Goal: Task Accomplishment & Management: Manage account settings

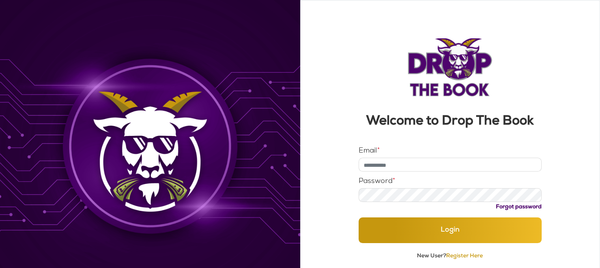
click at [392, 155] on div "Email *" at bounding box center [450, 159] width 183 height 24
click at [392, 161] on input "Email *" at bounding box center [450, 164] width 183 height 14
click at [402, 170] on input "Email *" at bounding box center [450, 164] width 183 height 14
type input "**********"
click at [359, 217] on button "Login" at bounding box center [450, 230] width 183 height 26
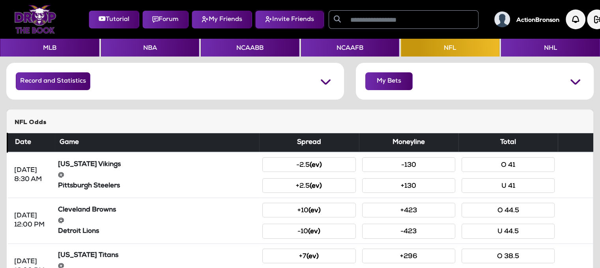
click at [260, 11] on button "Invite Friends" at bounding box center [289, 20] width 69 height 18
select select
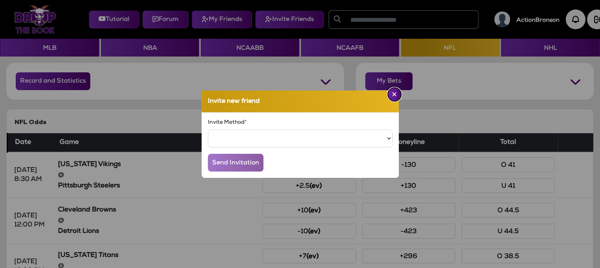
click at [398, 93] on button "Close" at bounding box center [394, 94] width 13 height 13
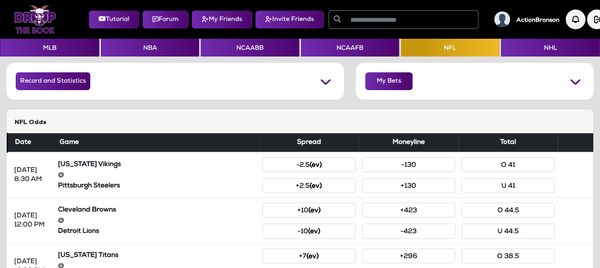
click at [553, 25] on div "ActionBronson" at bounding box center [523, 19] width 71 height 16
click at [543, 22] on h5 "ActionBronson" at bounding box center [538, 20] width 43 height 7
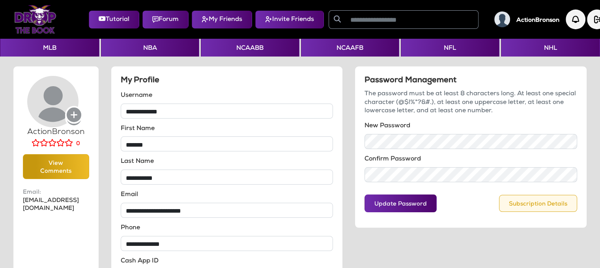
click at [529, 199] on button "Subscription Details" at bounding box center [538, 203] width 78 height 17
